Goal: Complete application form: Complete application form

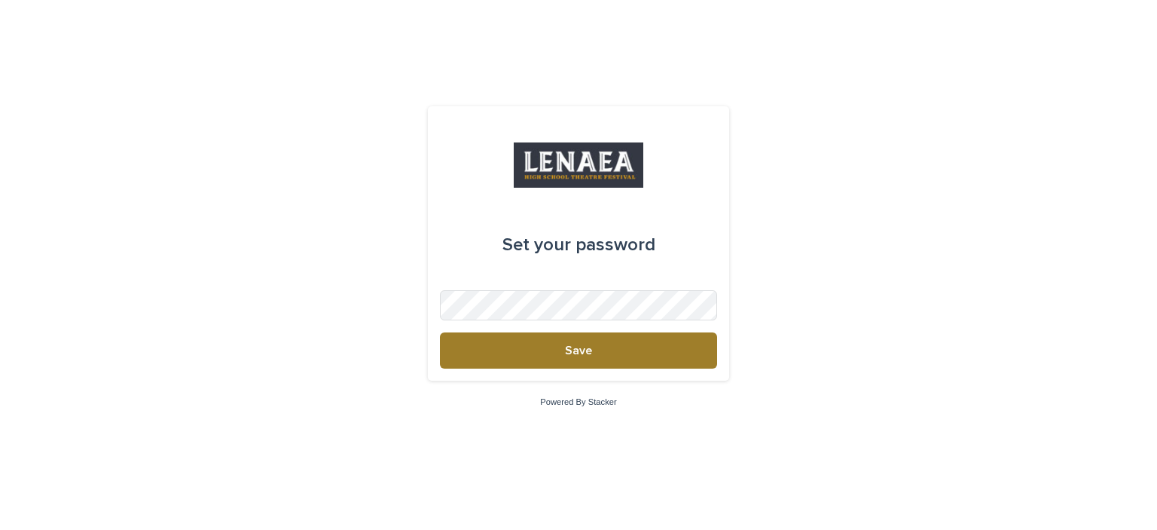
click at [602, 356] on button "Save" at bounding box center [578, 350] width 277 height 36
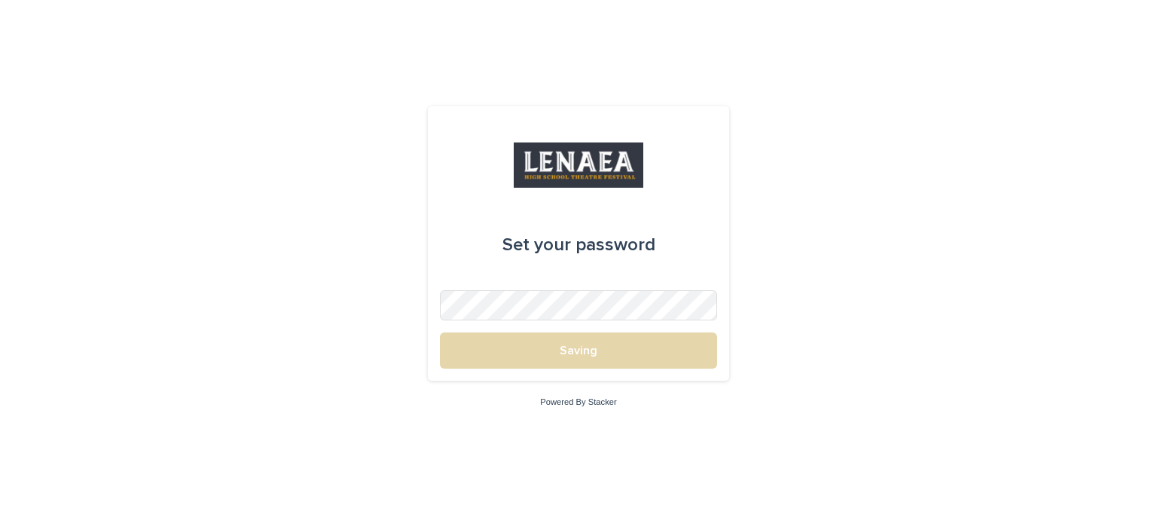
click at [593, 379] on div "Set your password Saving" at bounding box center [578, 243] width 301 height 274
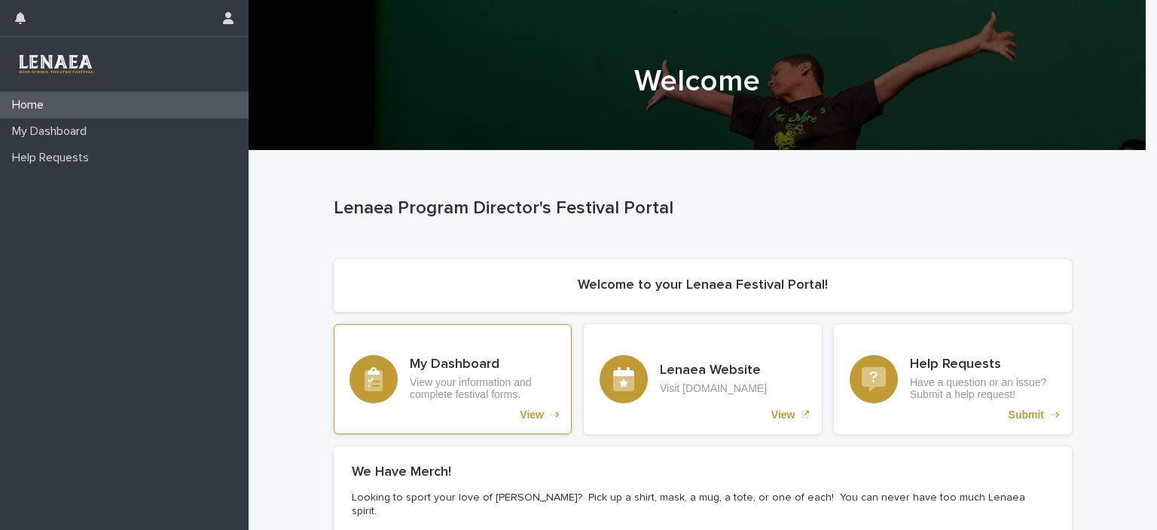
click at [462, 379] on p "View your information and complete festival forms." at bounding box center [483, 389] width 146 height 26
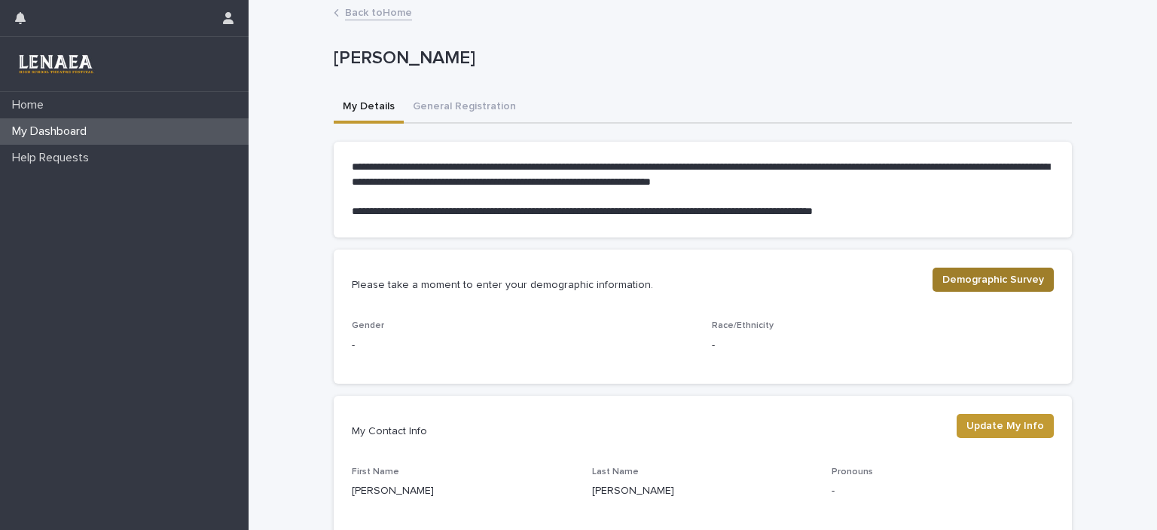
click at [986, 291] on button "Demographic Survey" at bounding box center [993, 280] width 121 height 24
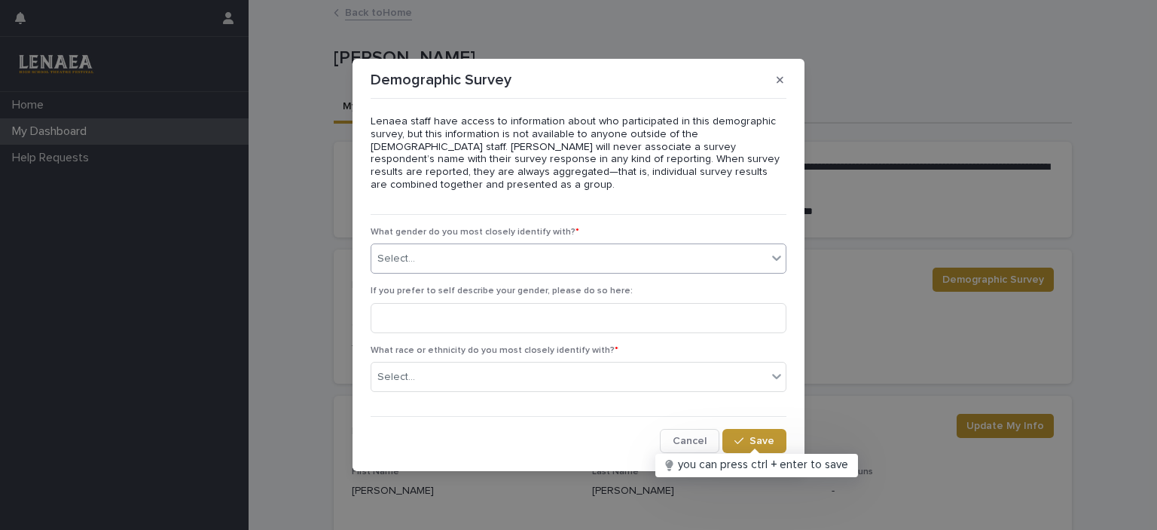
click at [490, 254] on div "Select..." at bounding box center [569, 258] width 396 height 25
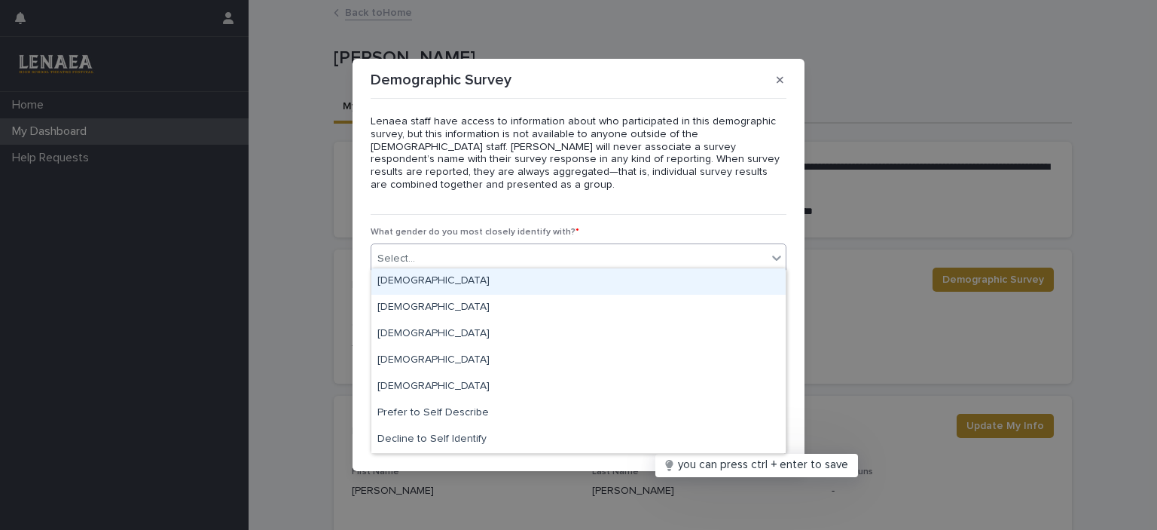
click at [488, 278] on div "Female" at bounding box center [578, 281] width 414 height 26
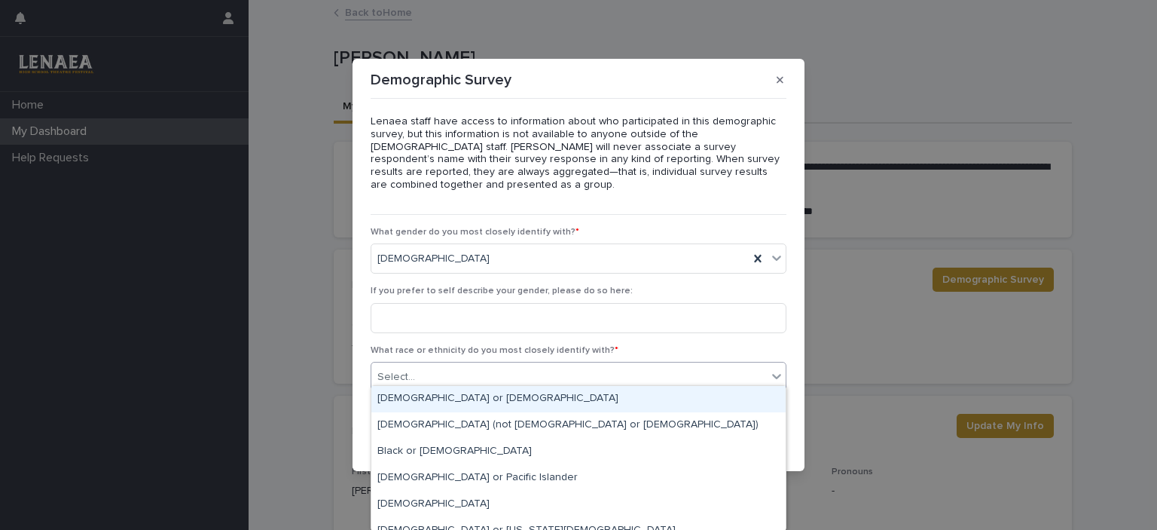
click at [515, 376] on div "Select..." at bounding box center [569, 377] width 396 height 25
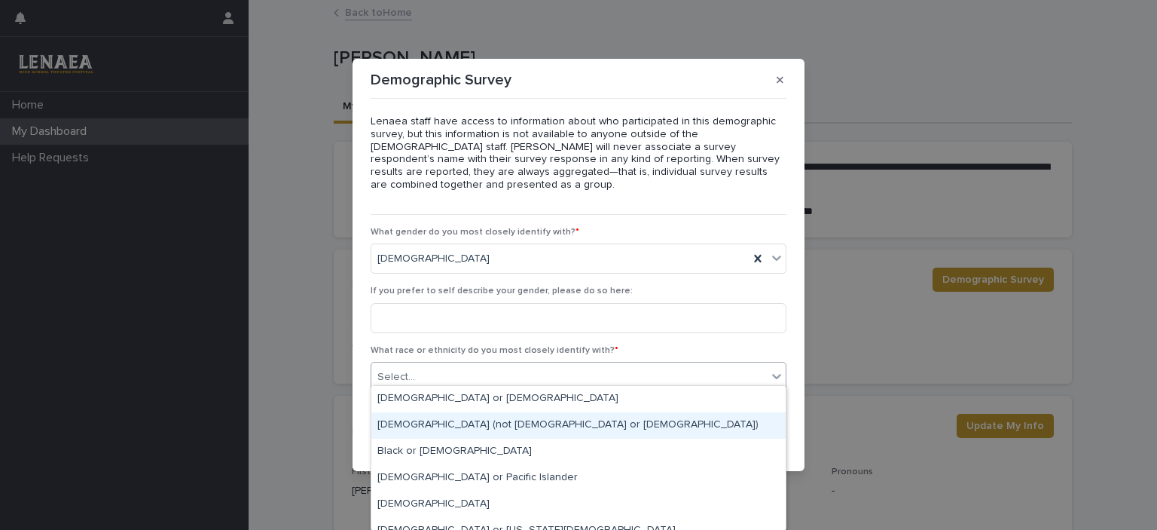
click at [524, 423] on div "White (not Hispanic or Latino)" at bounding box center [578, 425] width 414 height 26
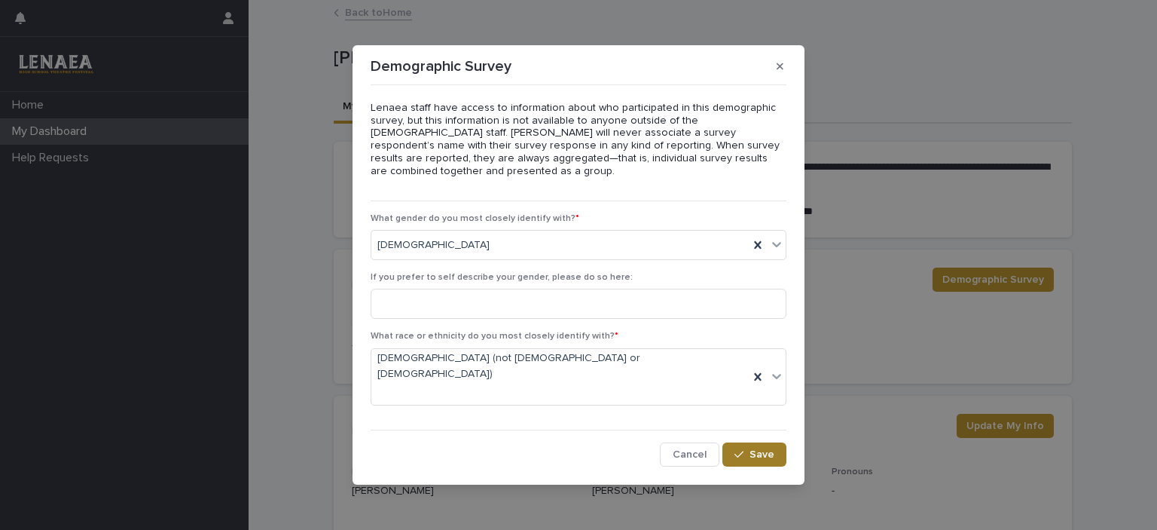
click at [747, 442] on button "Save" at bounding box center [755, 454] width 64 height 24
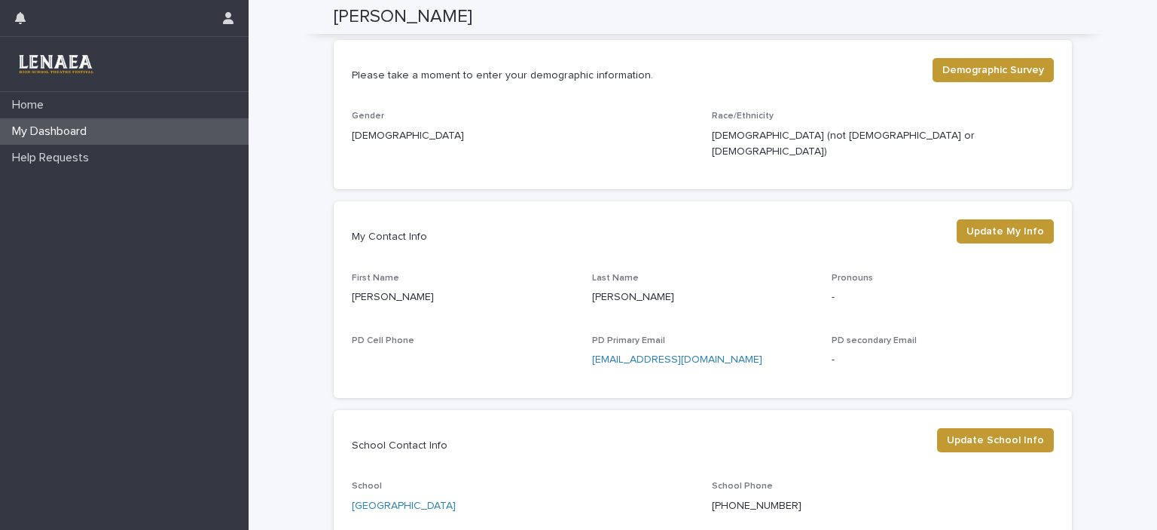
scroll to position [219, 0]
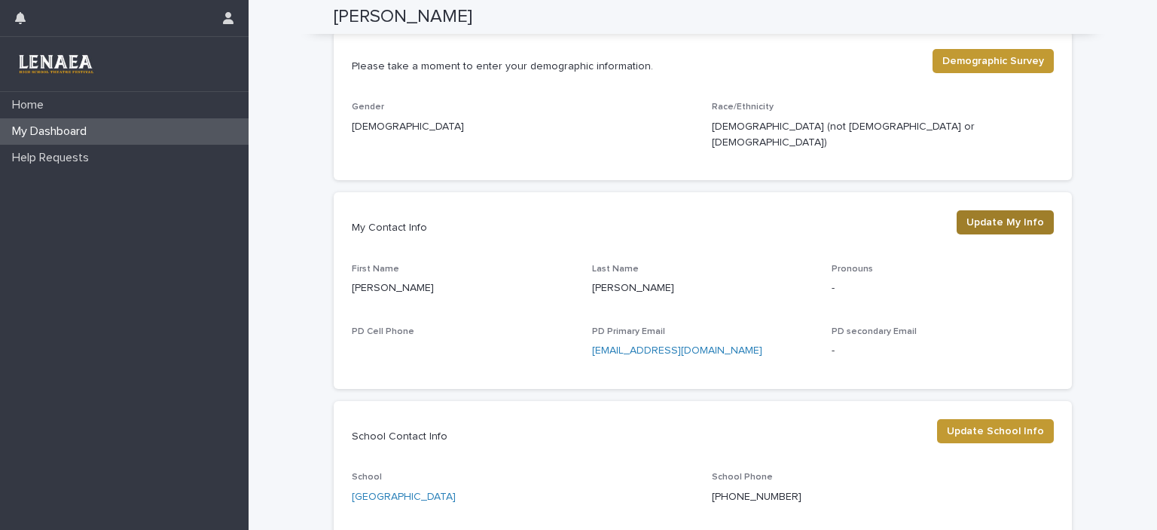
click at [1013, 215] on span "Update My Info" at bounding box center [1006, 222] width 78 height 15
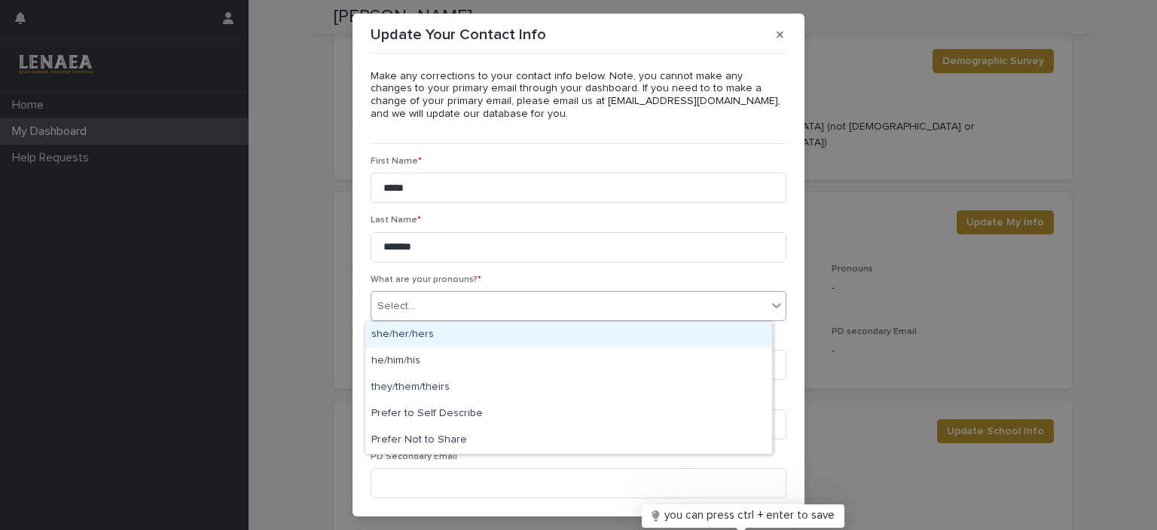
click at [589, 304] on div "Select..." at bounding box center [569, 306] width 396 height 25
click at [577, 340] on div "she/her/hers" at bounding box center [568, 335] width 407 height 26
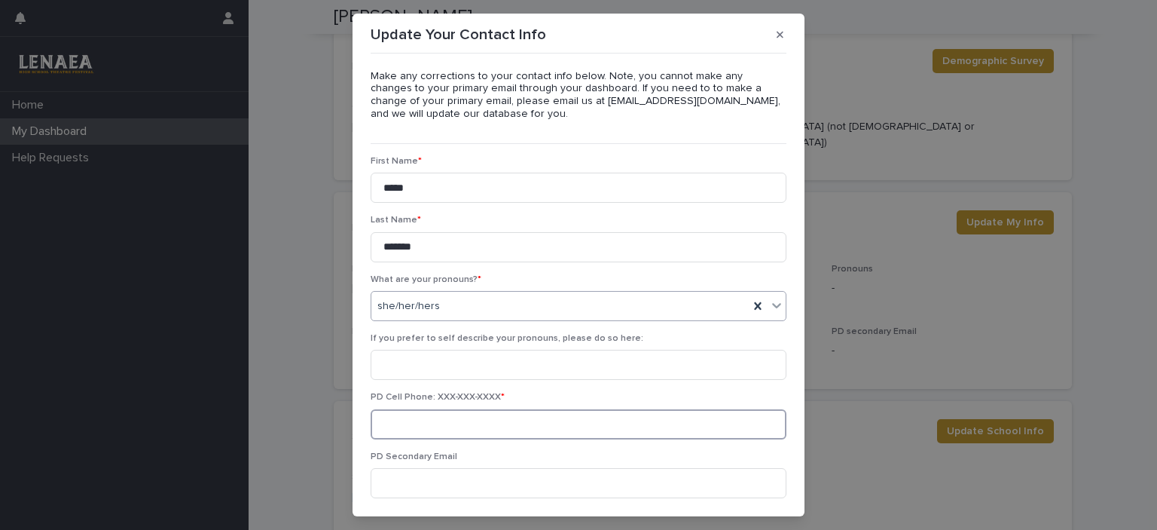
click at [519, 419] on input at bounding box center [579, 424] width 416 height 30
type input "**********"
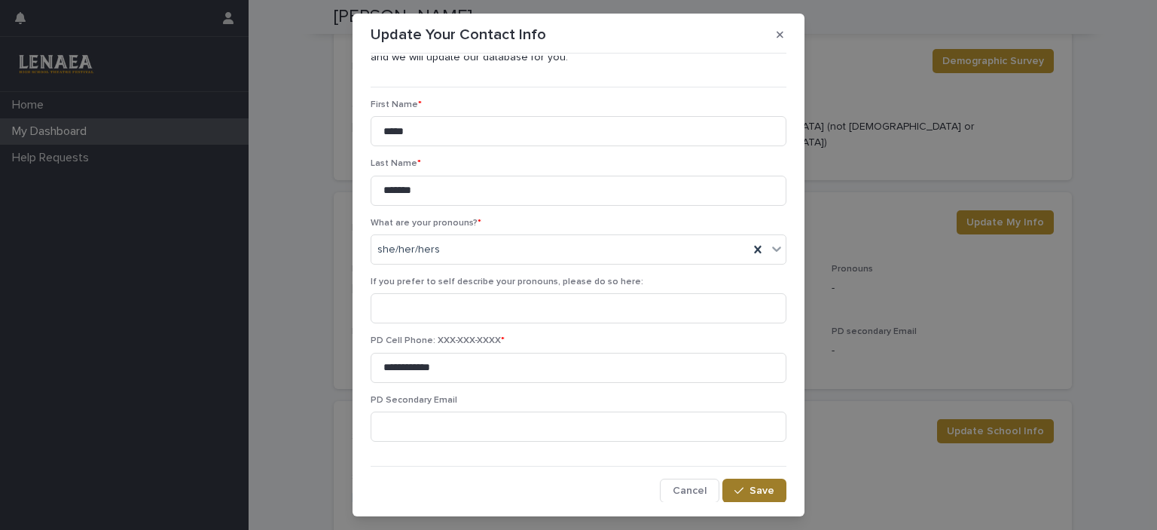
click at [753, 493] on span "Save" at bounding box center [762, 490] width 25 height 11
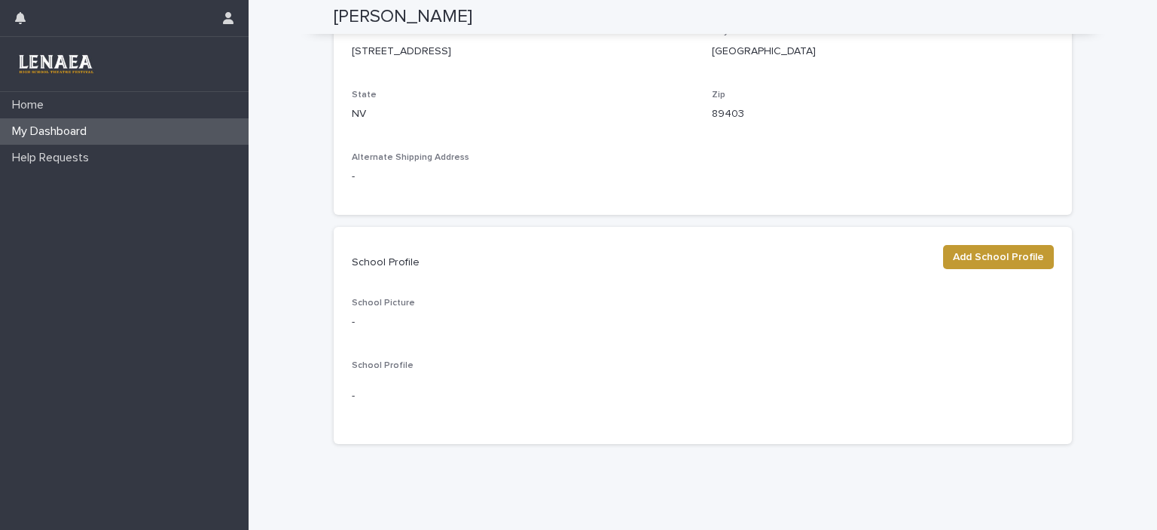
scroll to position [733, 0]
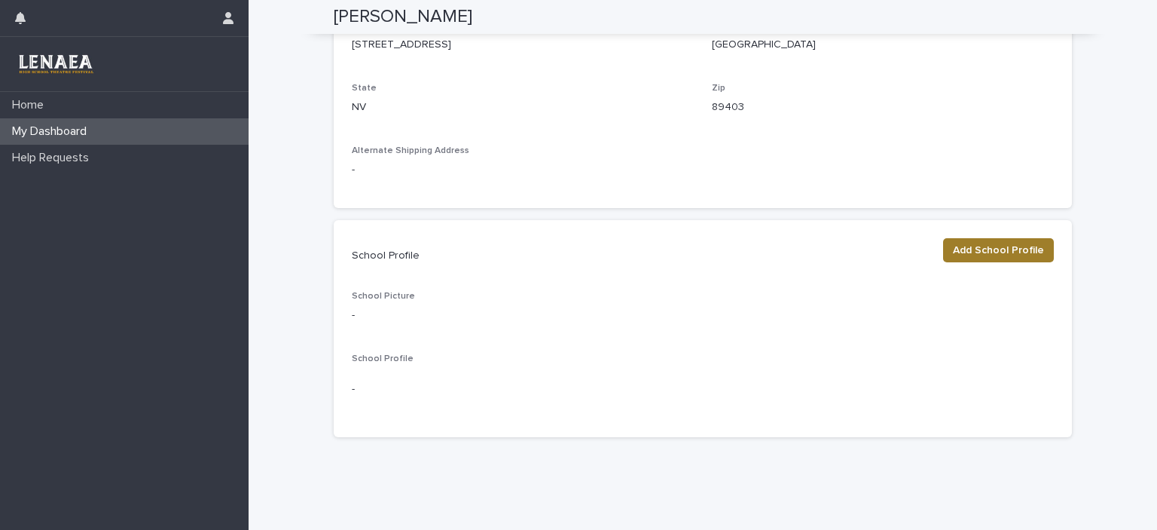
click at [993, 243] on span "Add School Profile" at bounding box center [998, 250] width 91 height 15
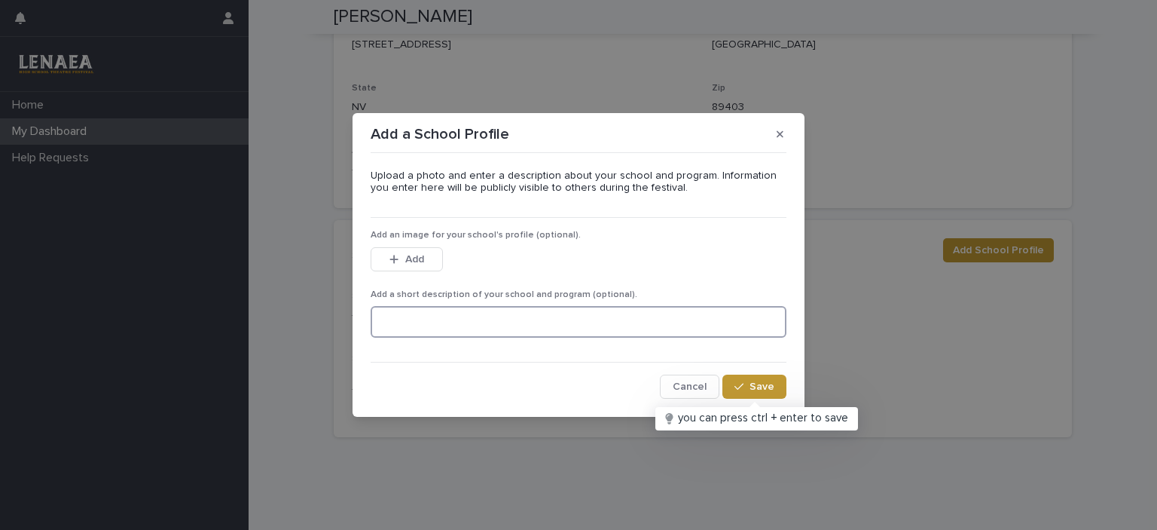
click at [494, 331] on textarea at bounding box center [579, 322] width 416 height 32
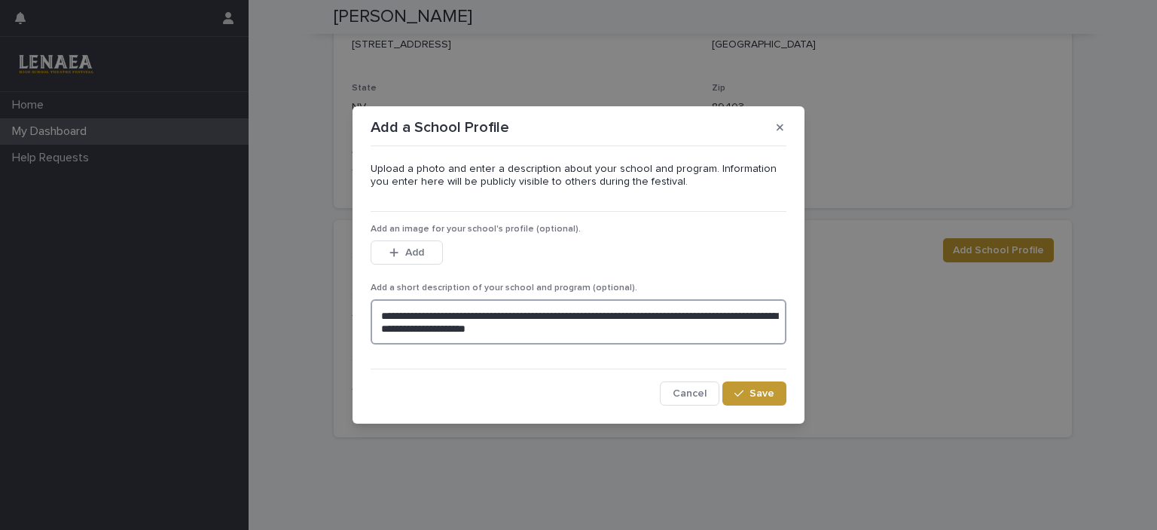
click at [454, 331] on textarea "**********" at bounding box center [579, 321] width 416 height 45
type textarea "**********"
click at [765, 391] on span "Save" at bounding box center [762, 393] width 25 height 11
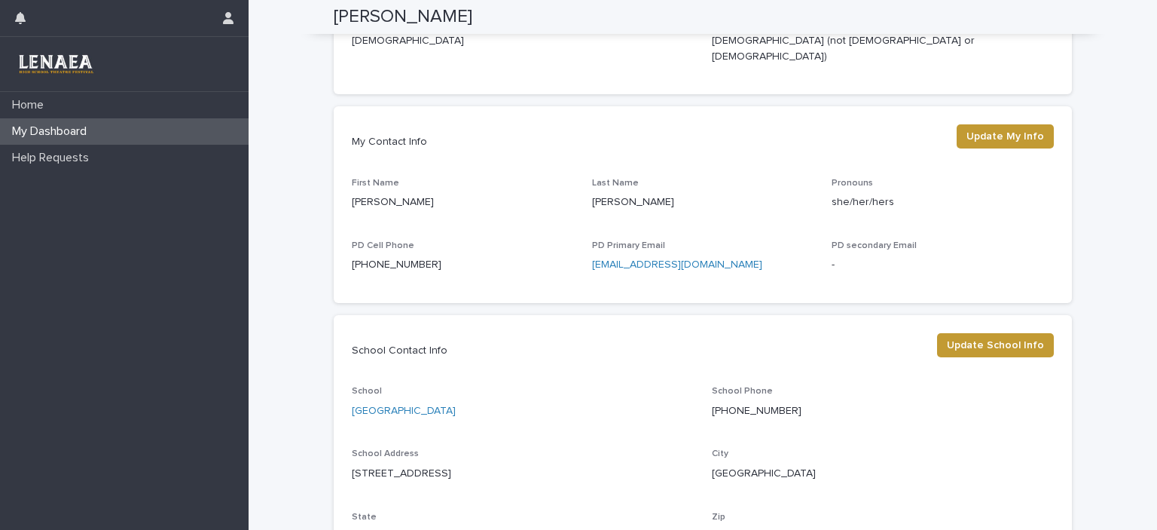
scroll to position [0, 0]
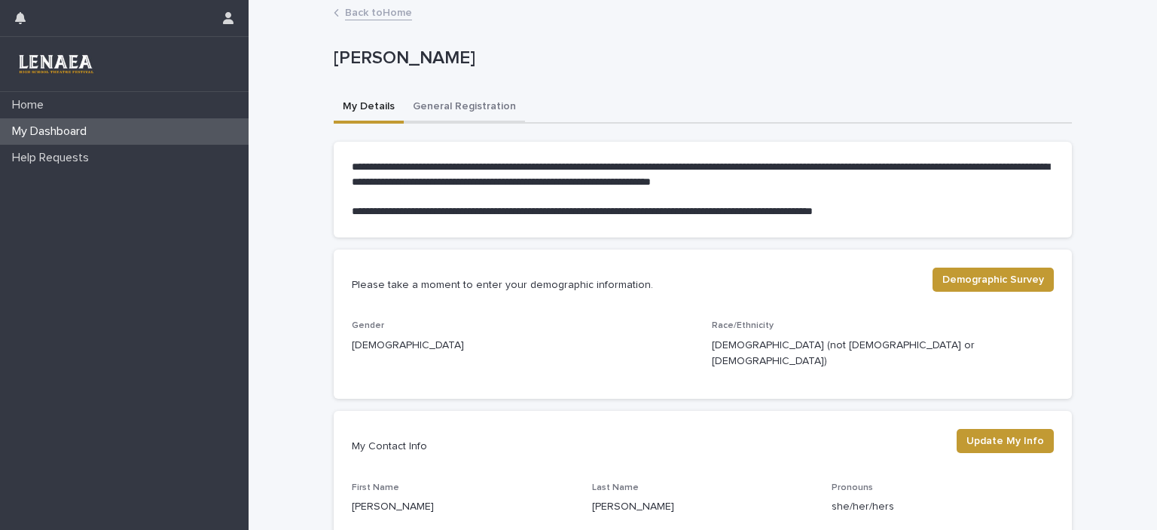
click at [467, 108] on button "General Registration" at bounding box center [464, 108] width 121 height 32
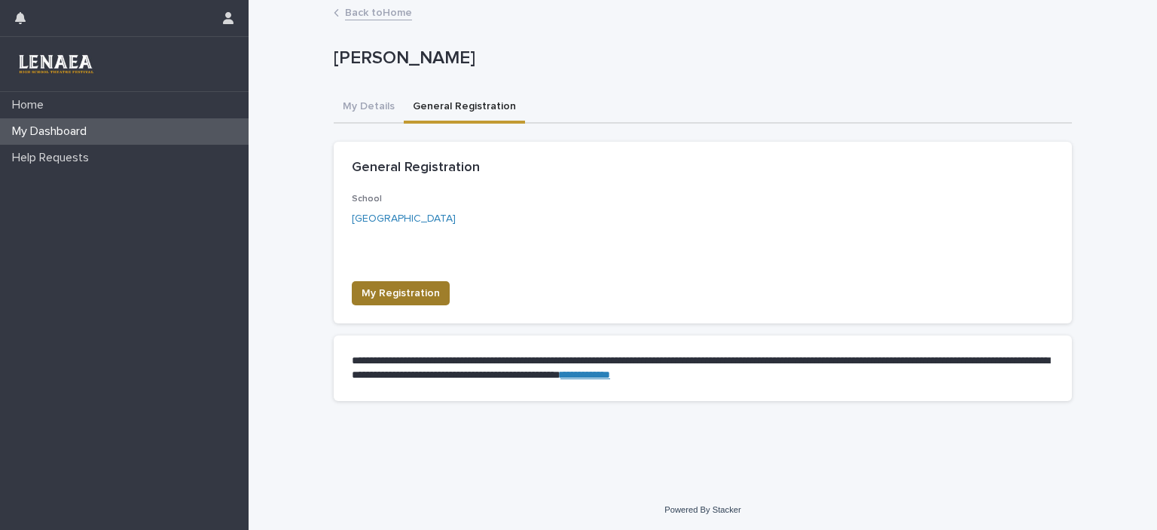
click at [409, 297] on span "My Registration" at bounding box center [401, 293] width 78 height 15
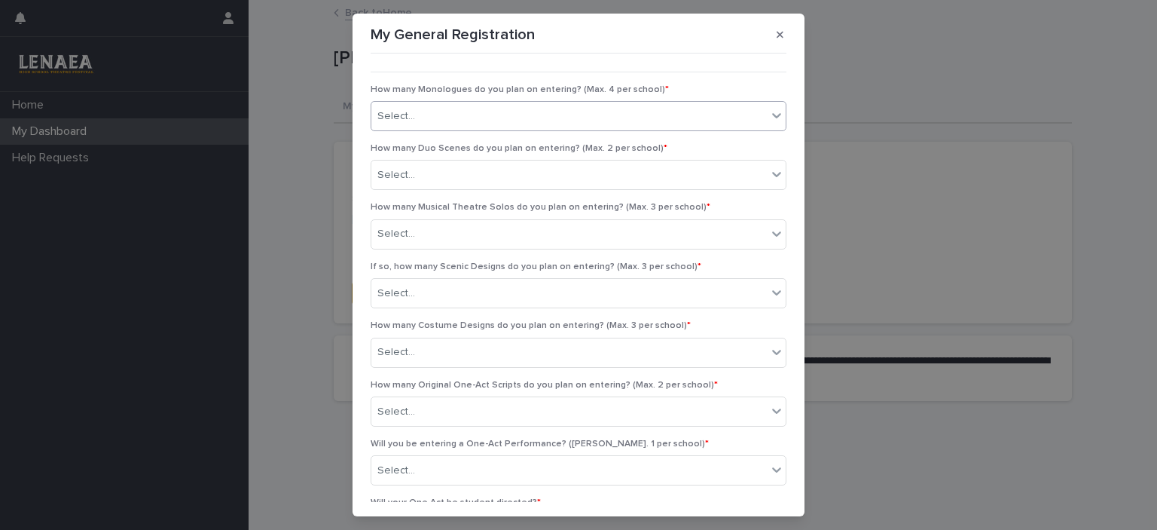
click at [732, 117] on div "Select..." at bounding box center [569, 116] width 396 height 25
click at [732, 115] on div "Select..." at bounding box center [569, 116] width 396 height 25
click at [746, 174] on div "Select..." at bounding box center [569, 175] width 396 height 25
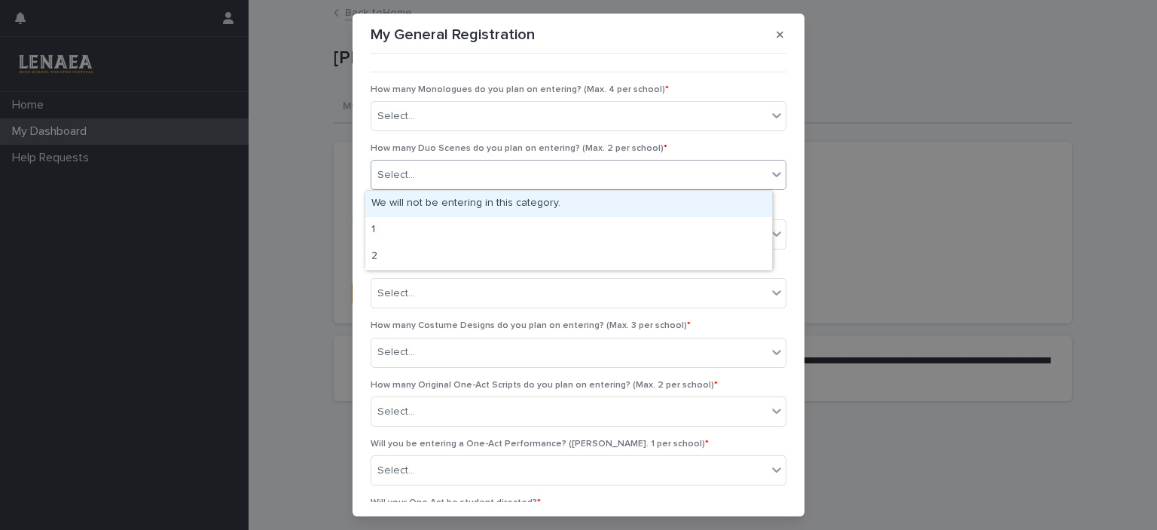
click at [746, 174] on div "Select..." at bounding box center [569, 175] width 396 height 25
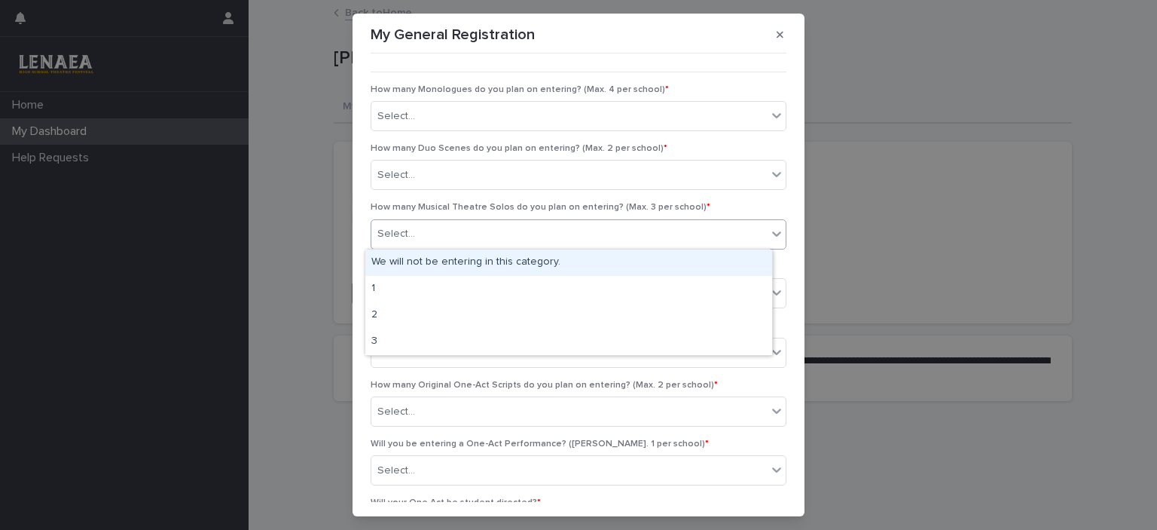
click at [741, 235] on div "Select..." at bounding box center [569, 234] width 396 height 25
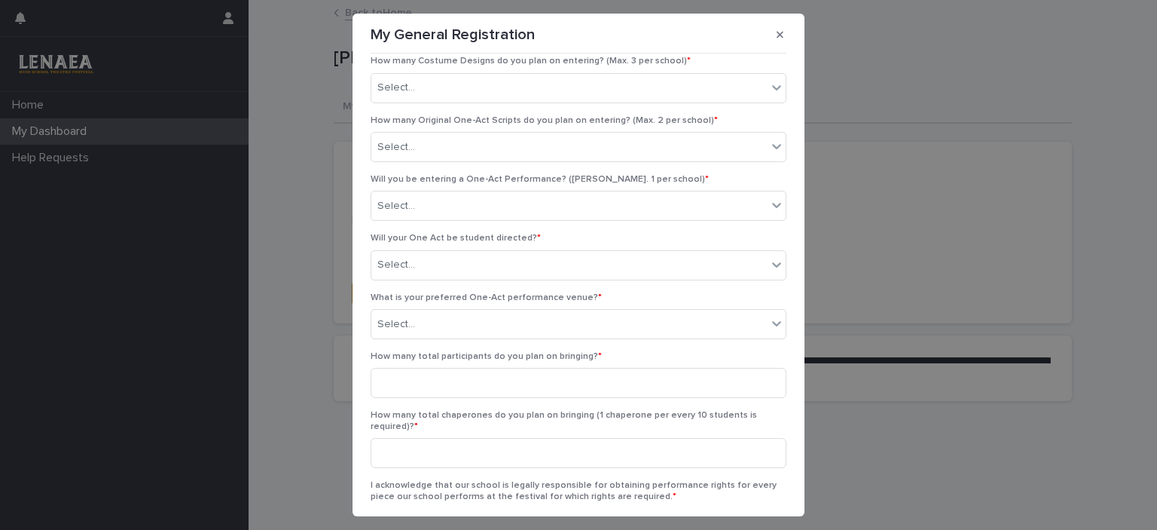
scroll to position [292, 0]
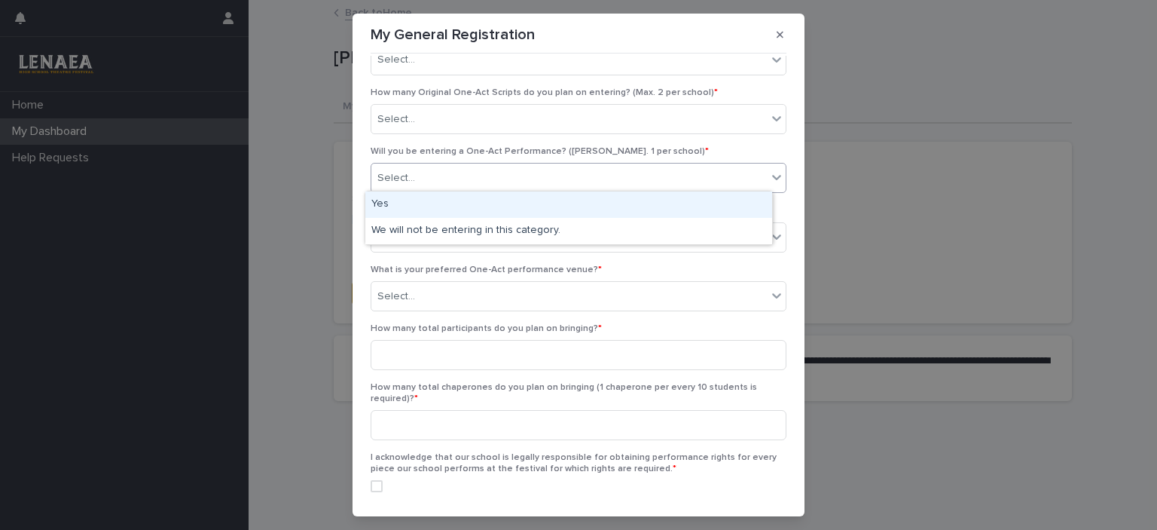
click at [693, 174] on div "Select..." at bounding box center [569, 178] width 396 height 25
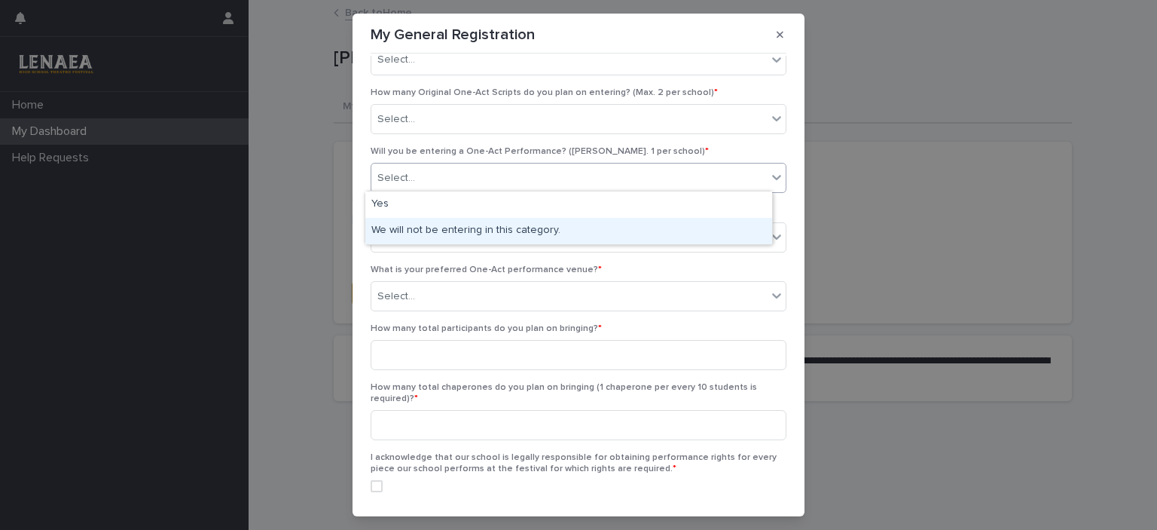
click at [680, 226] on div "We will not be entering in this category." at bounding box center [568, 231] width 407 height 26
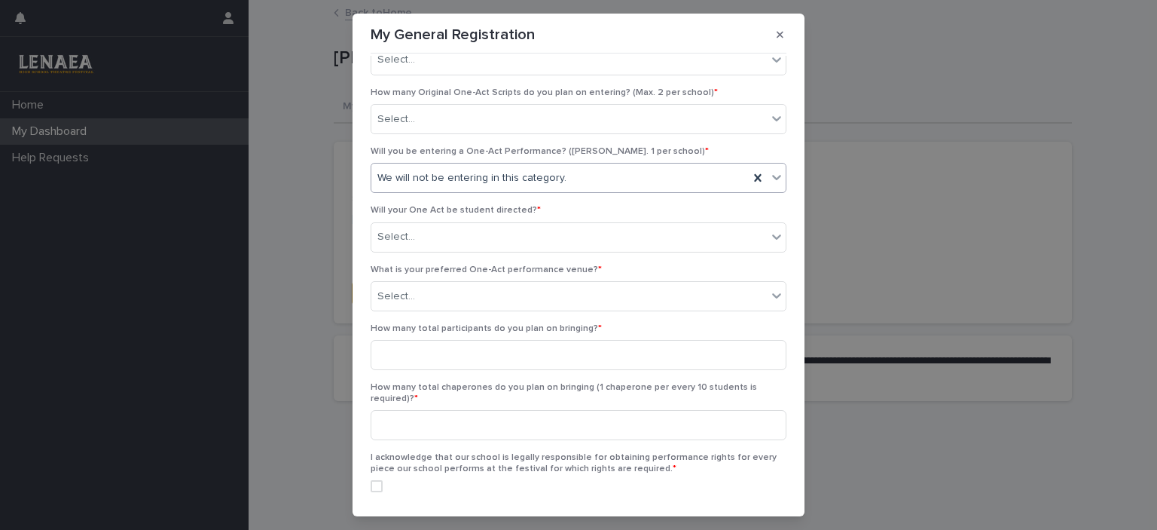
click at [937, 225] on div "My General Registration ••• How many Monologues do you plan on entering? (Max. …" at bounding box center [578, 265] width 1157 height 530
click at [777, 35] on icon "button" at bounding box center [780, 34] width 7 height 11
